Goal: Task Accomplishment & Management: Complete application form

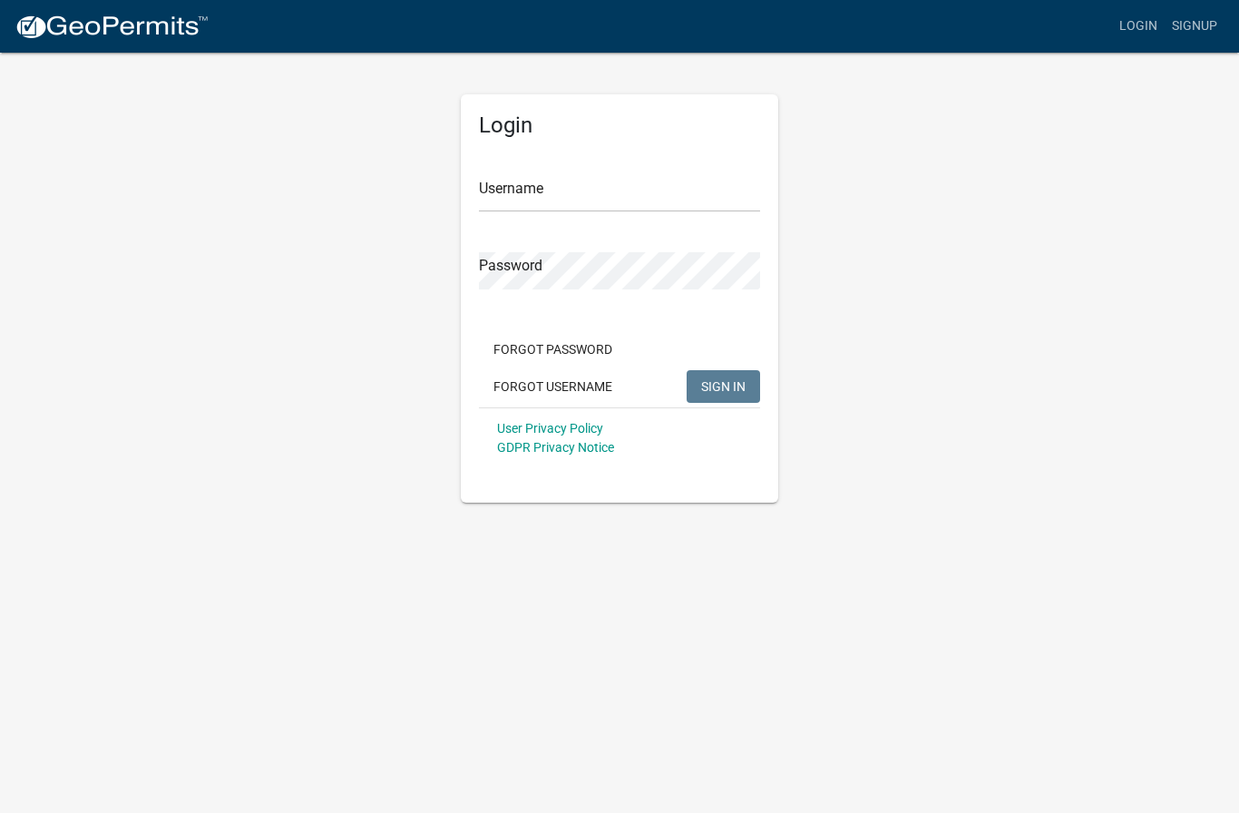
click at [118, 19] on img at bounding box center [112, 27] width 194 height 27
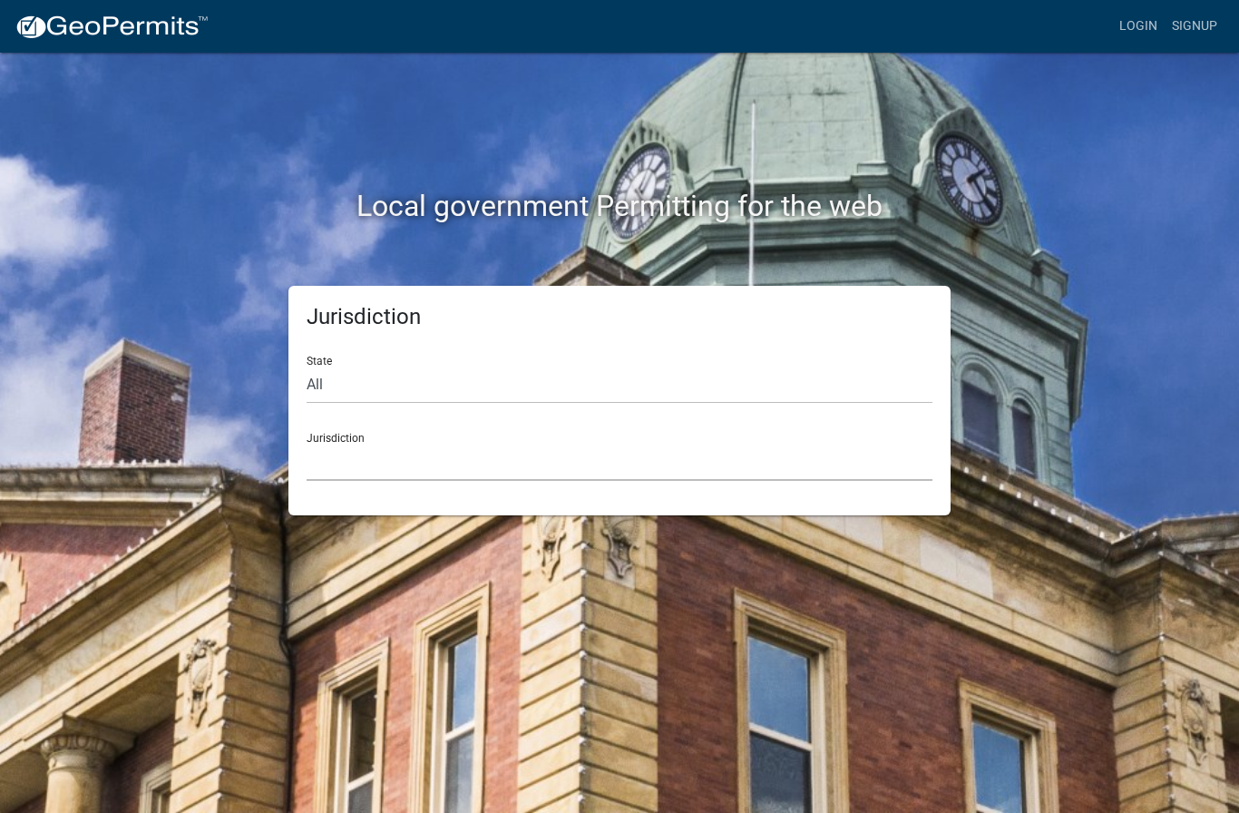
click at [325, 454] on select "[GEOGRAPHIC_DATA], [US_STATE] [GEOGRAPHIC_DATA], [US_STATE][PERSON_NAME][GEOGRA…" at bounding box center [620, 461] width 626 height 37
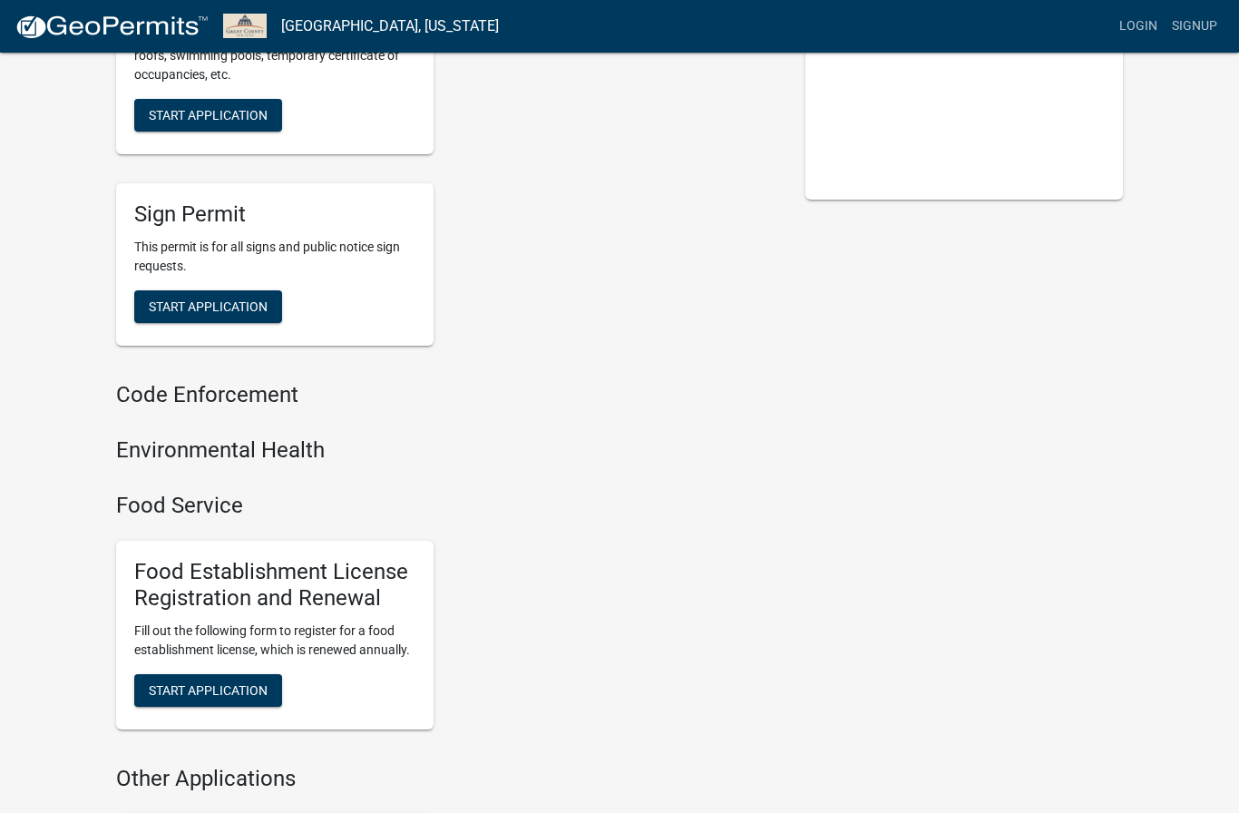
scroll to position [404, 0]
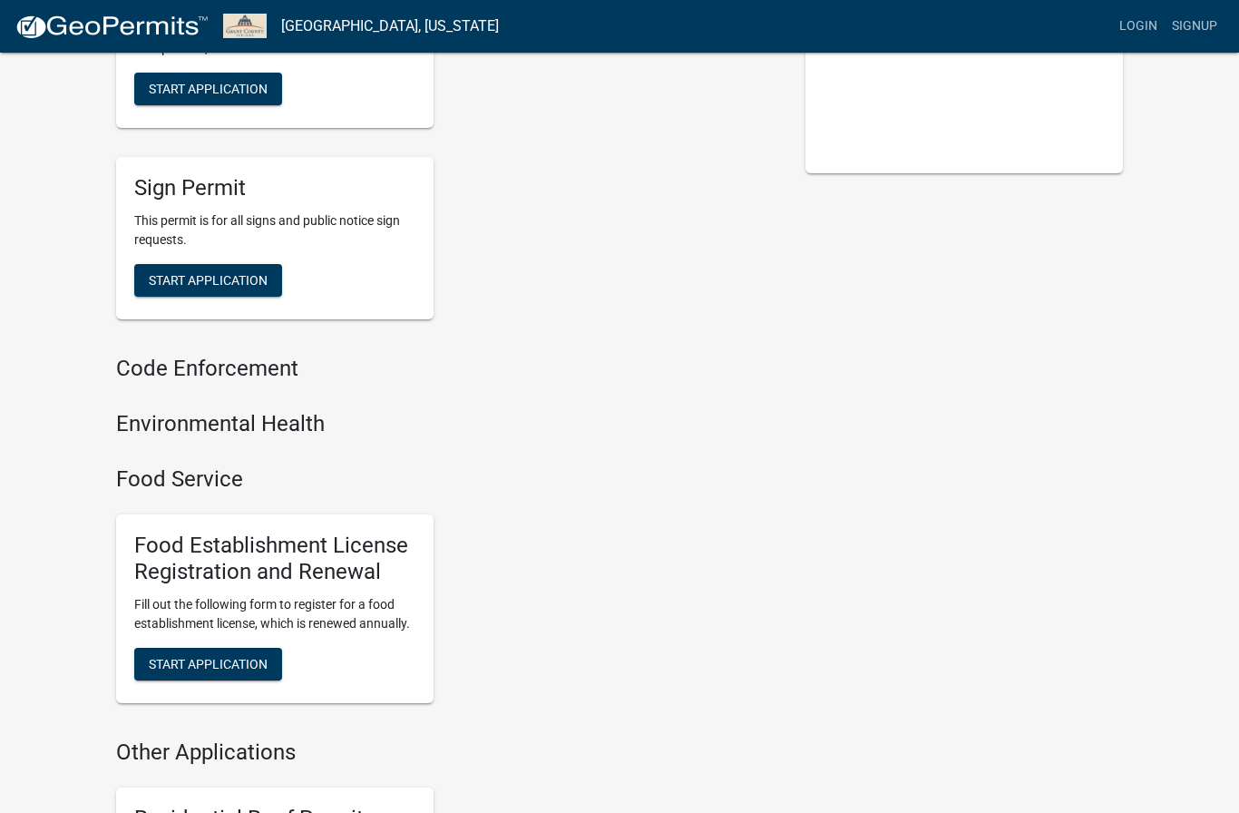
click at [131, 415] on h4 "Environmental Health" at bounding box center [447, 424] width 662 height 26
click at [152, 419] on h4 "Environmental Health" at bounding box center [447, 424] width 662 height 26
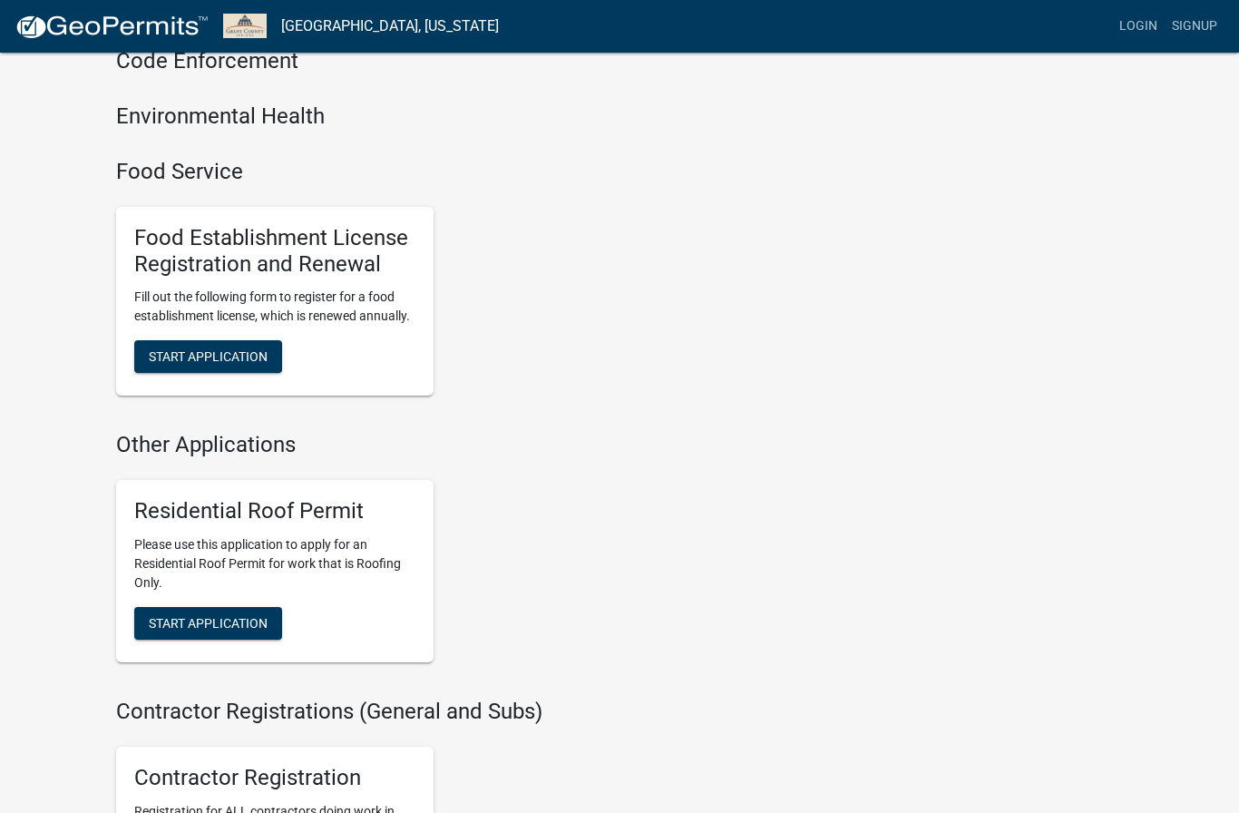
scroll to position [710, 0]
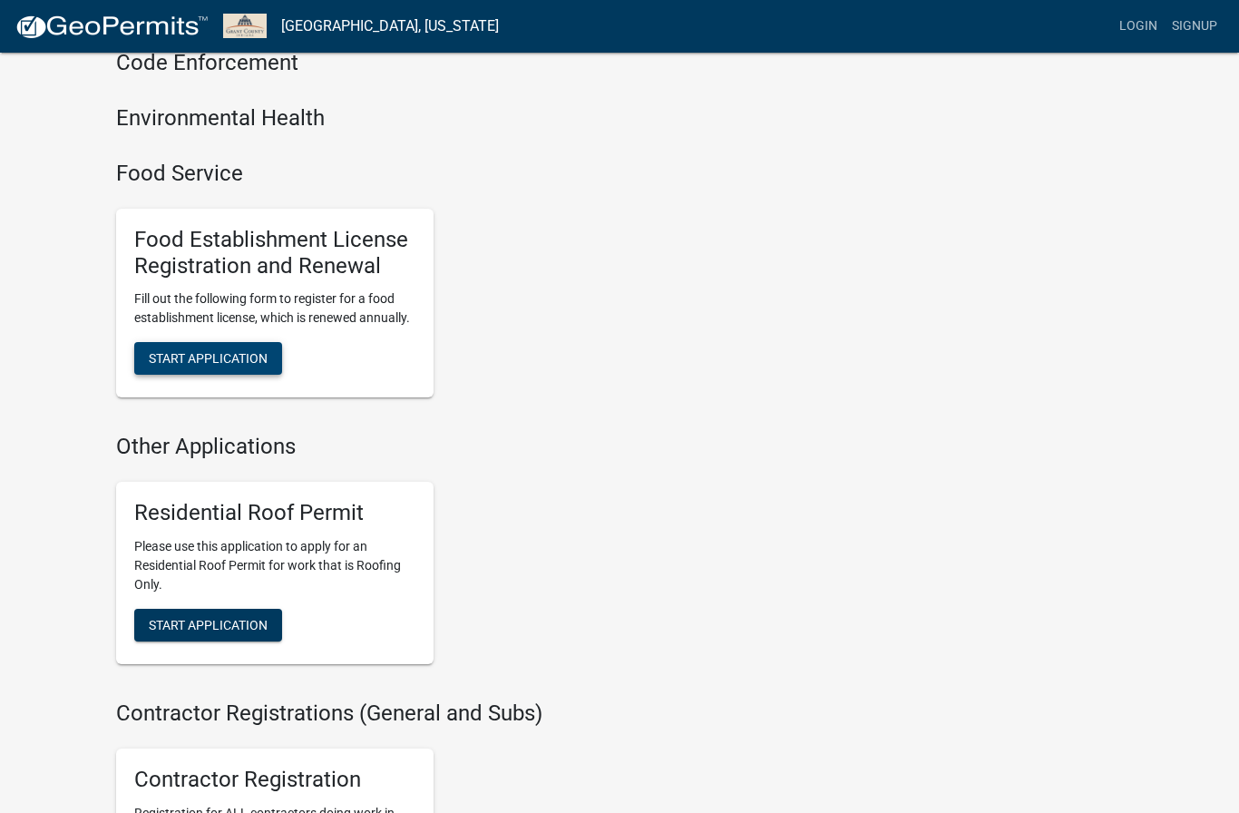
click at [162, 351] on span "Start Application" at bounding box center [208, 358] width 119 height 15
